Goal: Task Accomplishment & Management: Manage account settings

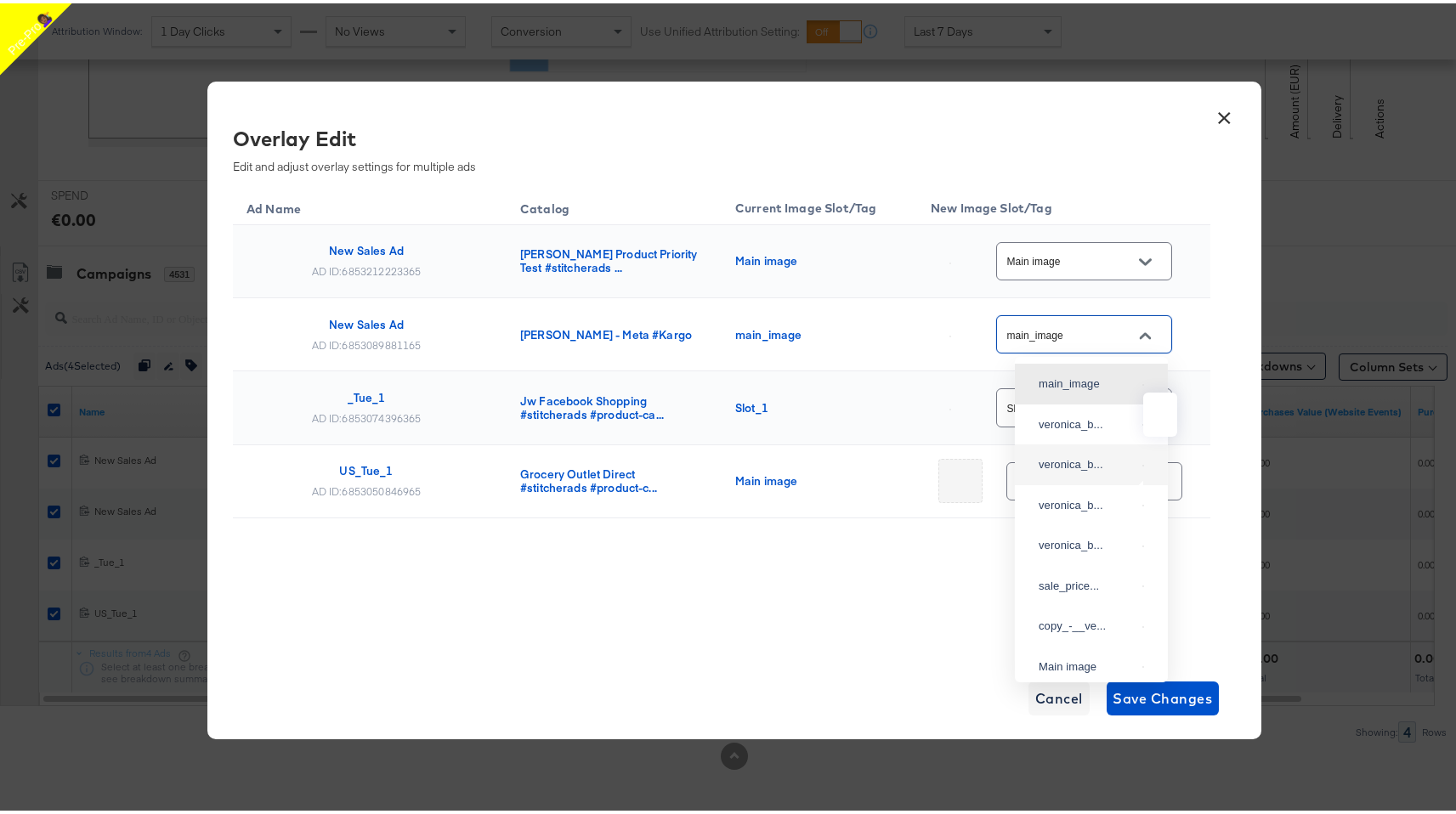
click at [1142, 463] on img at bounding box center [1143, 462] width 2 height 2
type input "veronica_beard__overlay_2"
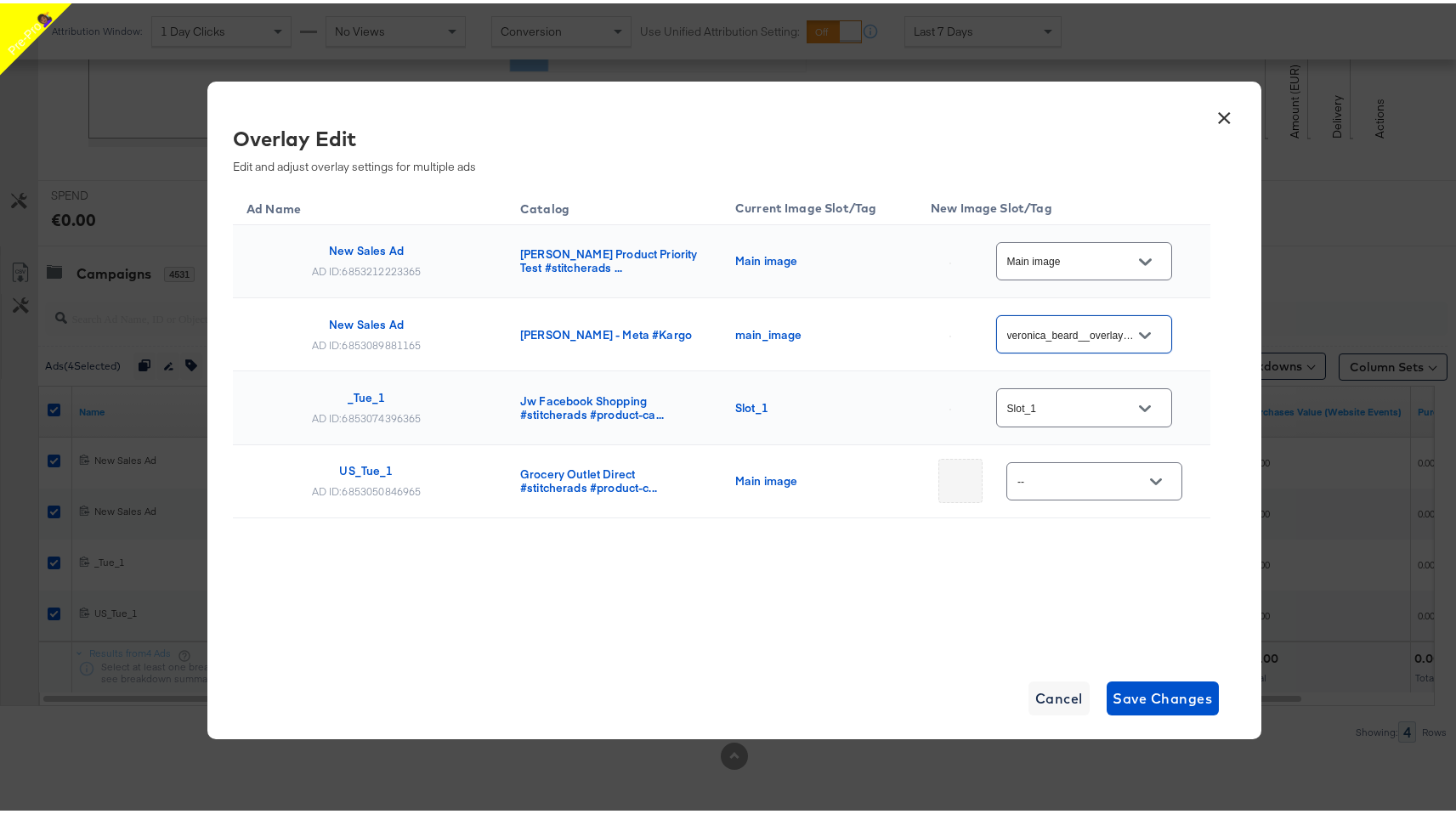
click at [1148, 401] on icon "Open" at bounding box center [1145, 406] width 12 height 12
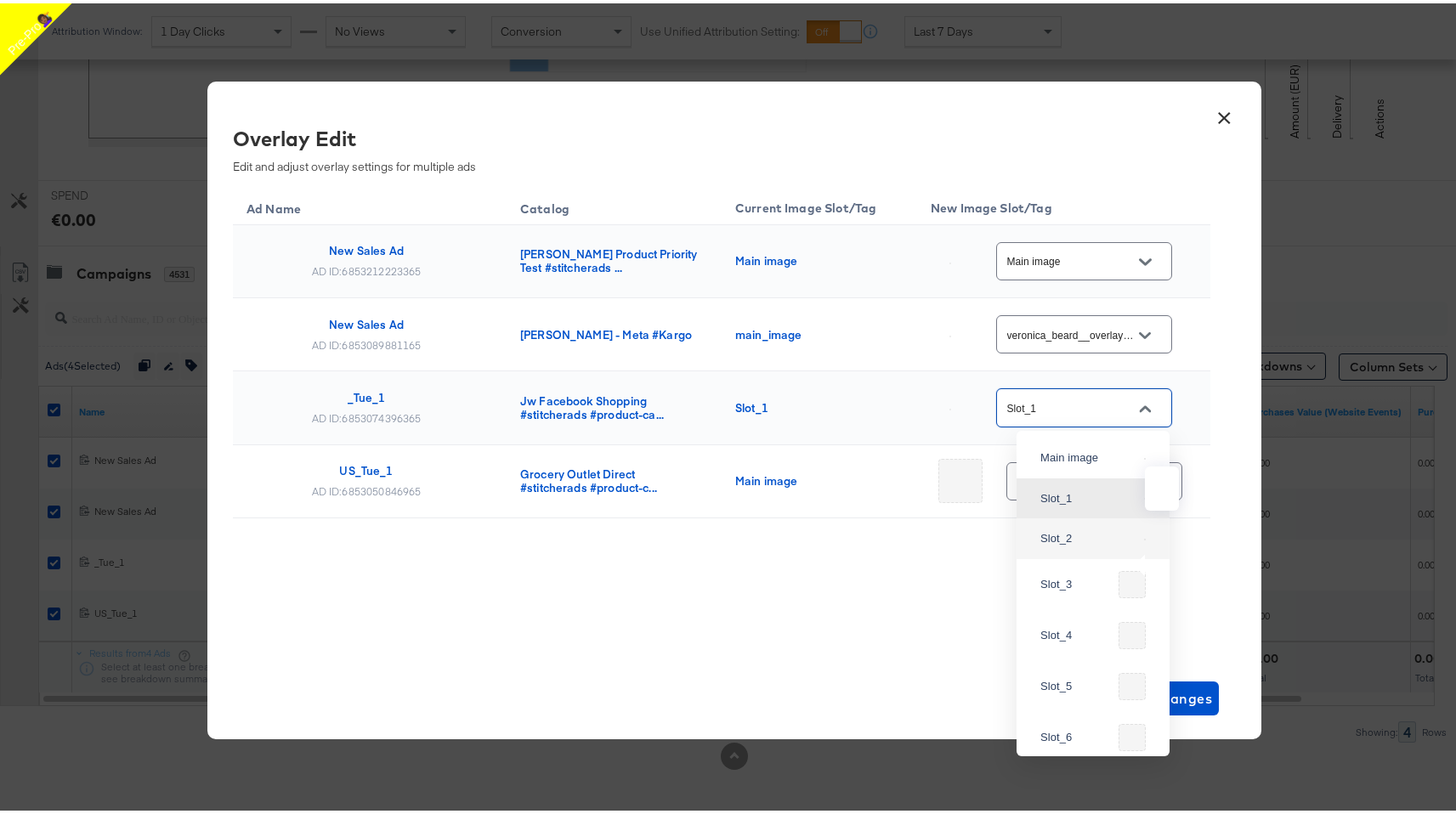
click at [1144, 537] on img at bounding box center [1145, 536] width 2 height 2
type input "Slot_2"
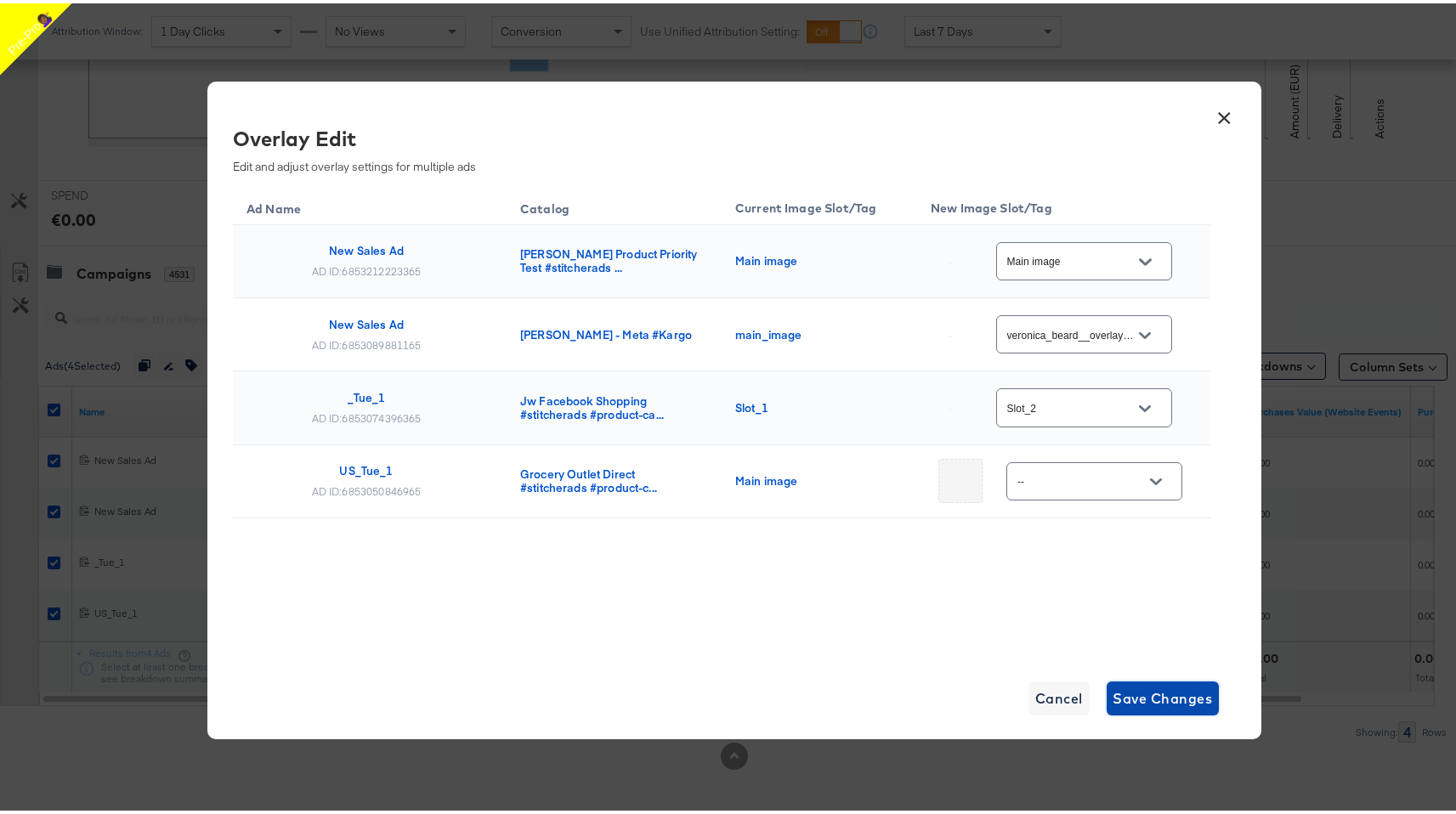
click at [1149, 684] on span "Save Changes" at bounding box center [1163, 695] width 99 height 24
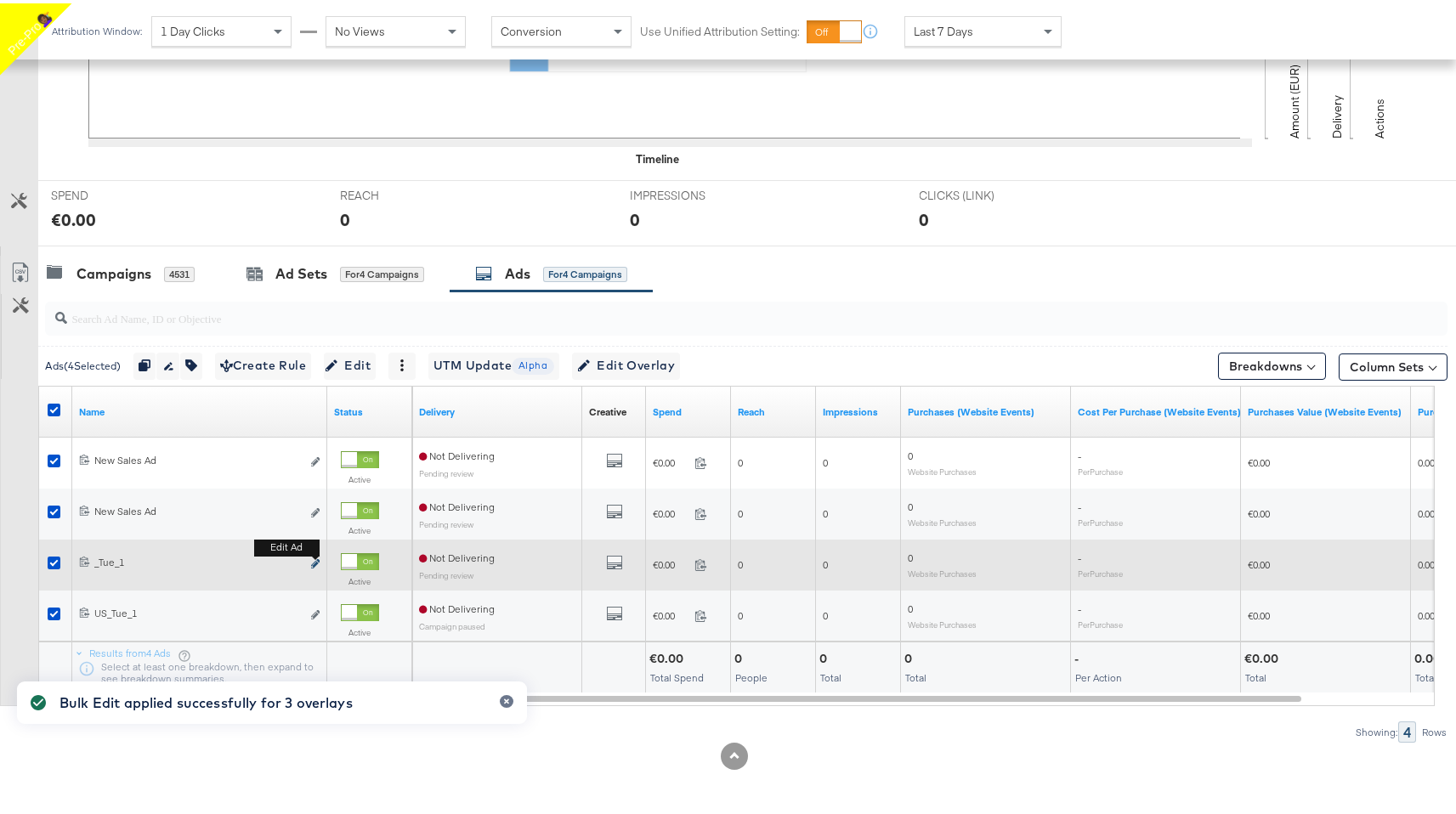
click at [313, 564] on icon "link" at bounding box center [315, 561] width 9 height 9
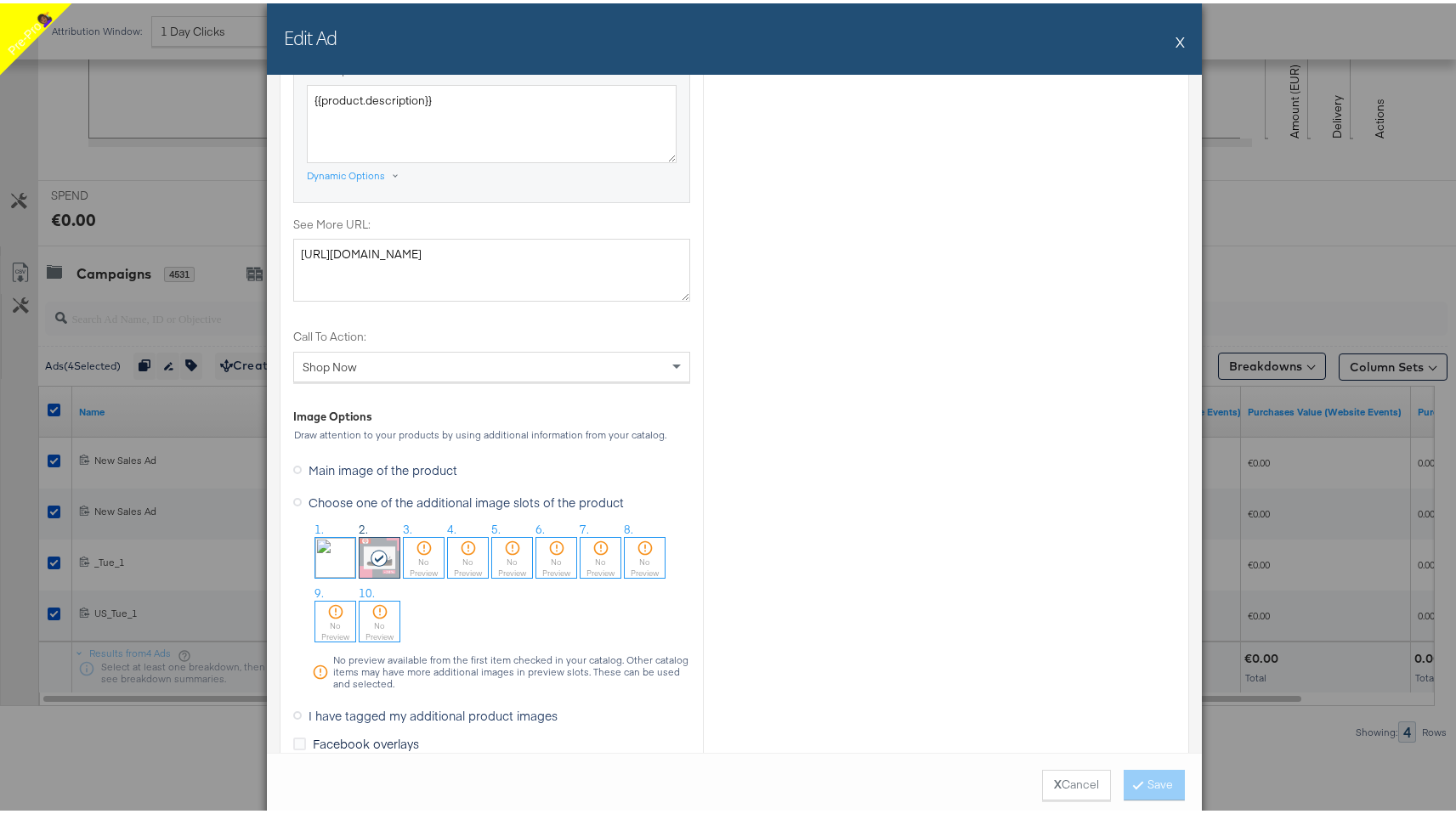
scroll to position [1439, 0]
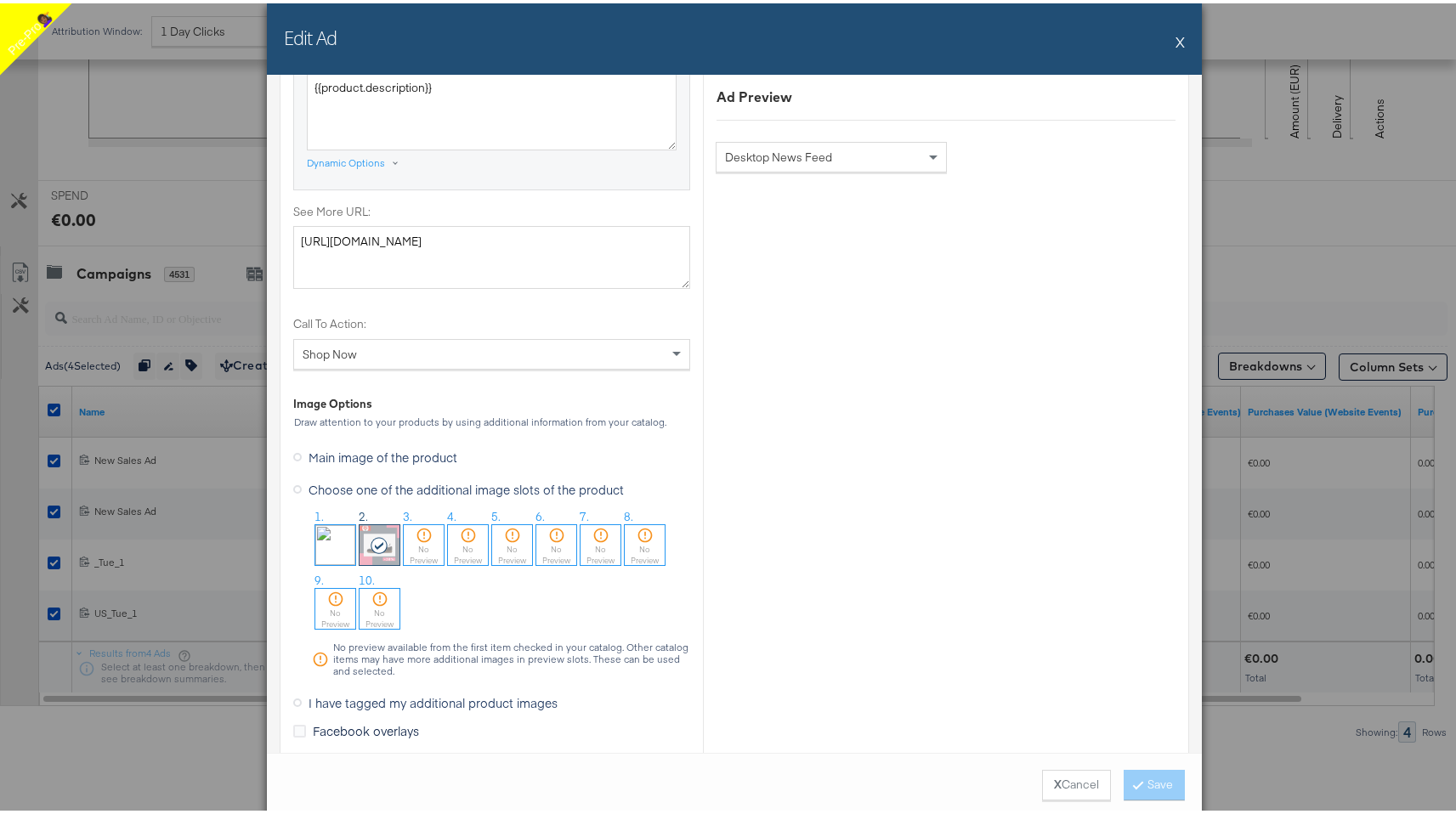
click at [333, 541] on img at bounding box center [336, 542] width 40 height 40
click at [1168, 780] on button "Save" at bounding box center [1154, 782] width 61 height 30
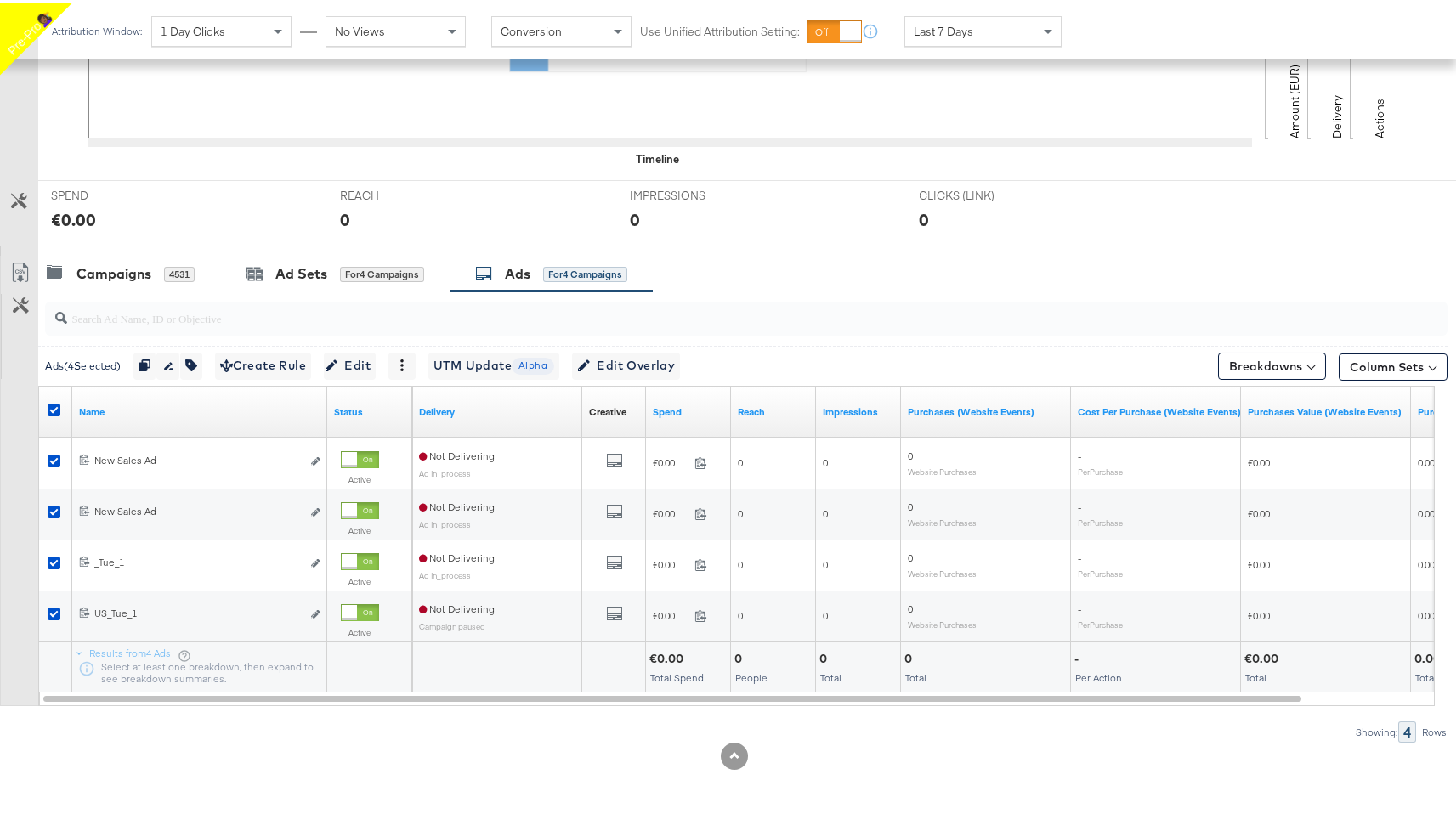
scroll to position [0, 0]
